Goal: Task Accomplishment & Management: Use online tool/utility

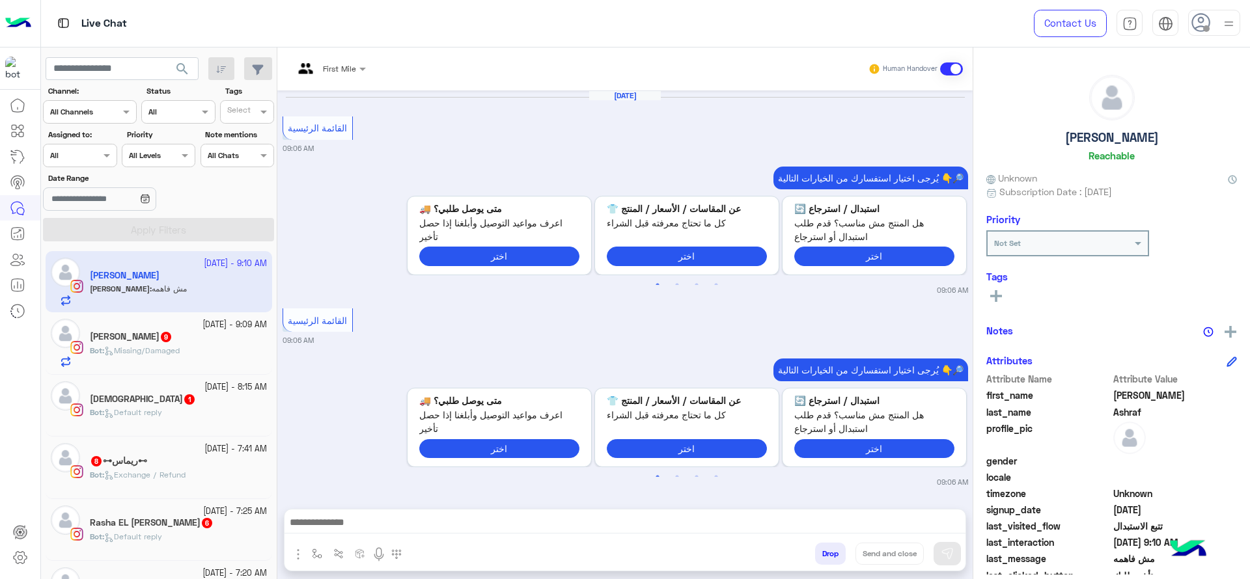
scroll to position [1448, 0]
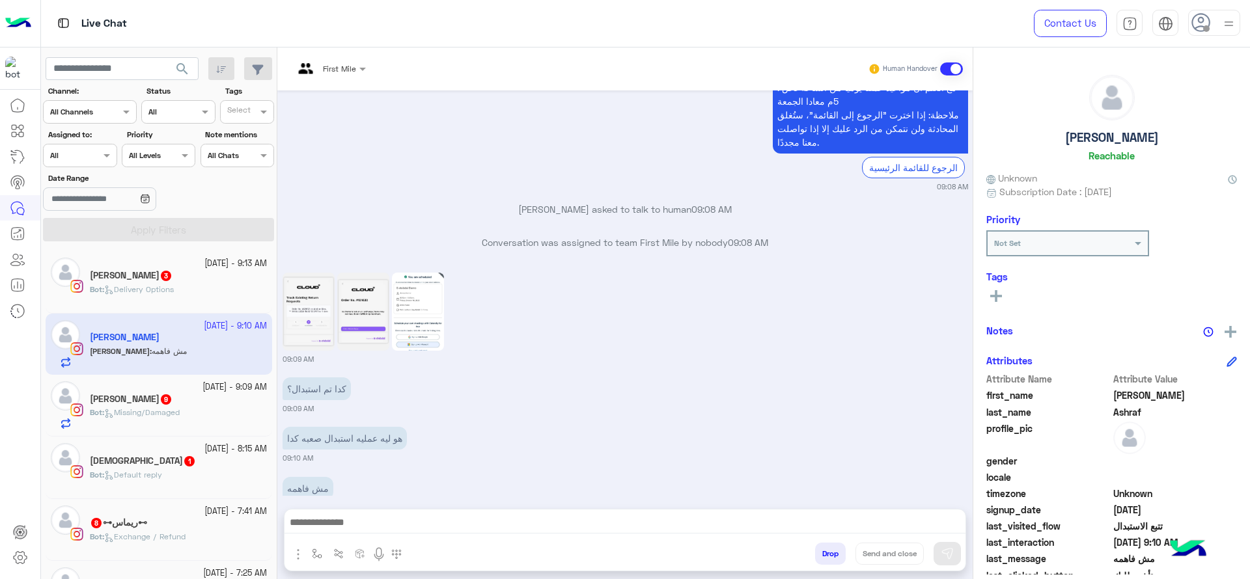
click at [93, 158] on div at bounding box center [80, 154] width 72 height 12
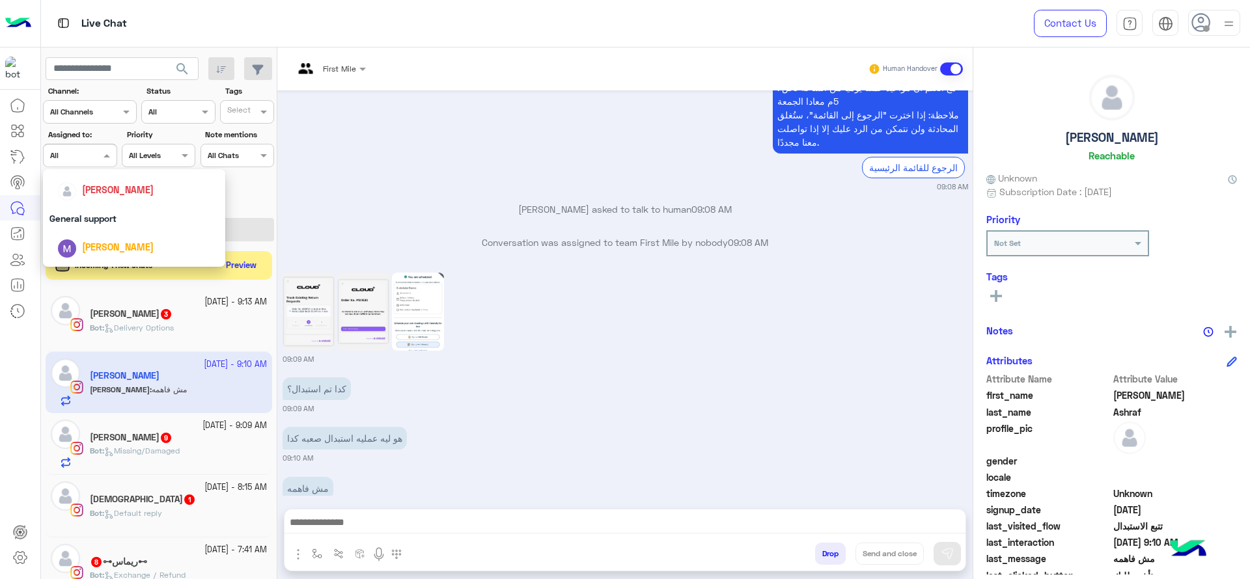
scroll to position [195, 0]
click at [105, 189] on div "[PERSON_NAME]" at bounding box center [118, 196] width 72 height 14
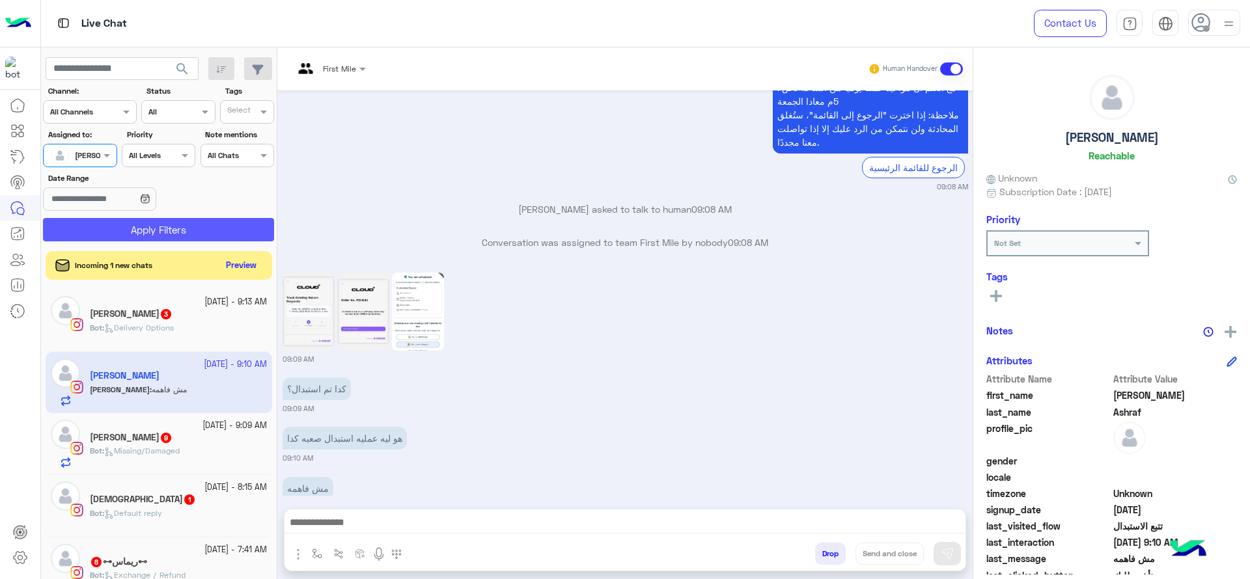
click at [120, 223] on button "Apply Filters" at bounding box center [158, 229] width 231 height 23
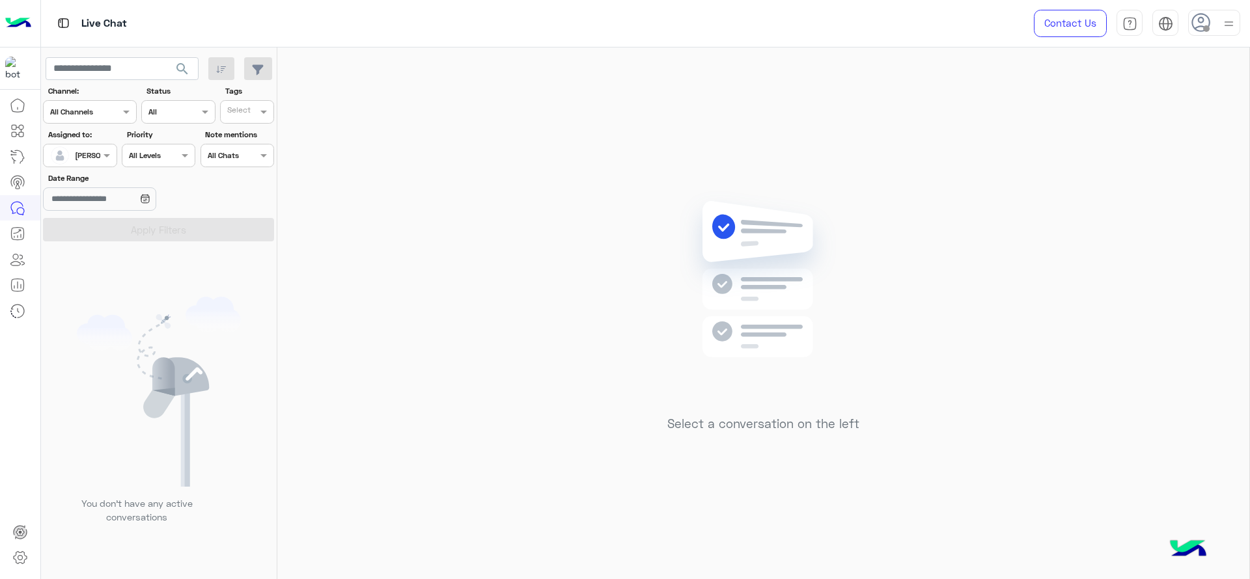
click at [1209, 35] on div at bounding box center [1214, 23] width 52 height 26
click at [873, 249] on div "Select a conversation on the left" at bounding box center [763, 316] width 972 height 537
click at [633, 308] on div "Select a conversation on the left" at bounding box center [763, 316] width 972 height 537
